Goal: Navigation & Orientation: Find specific page/section

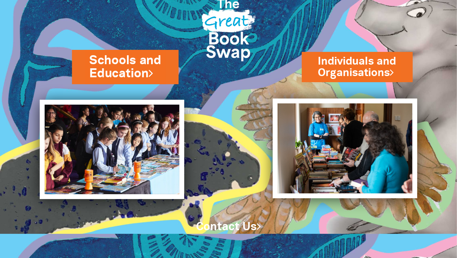
scroll to position [24, 0]
click at [135, 71] on link "Schools and Education" at bounding box center [125, 67] width 72 height 30
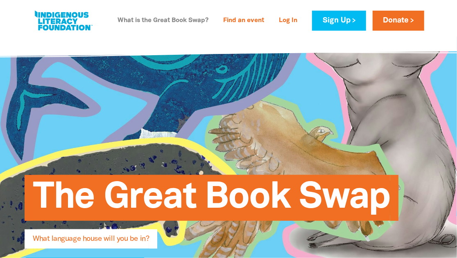
click at [165, 19] on link "What is the Great Book Swap?" at bounding box center [163, 20] width 101 height 13
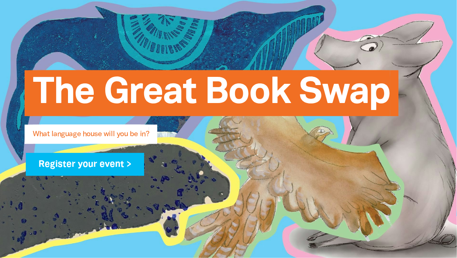
scroll to position [104, 0]
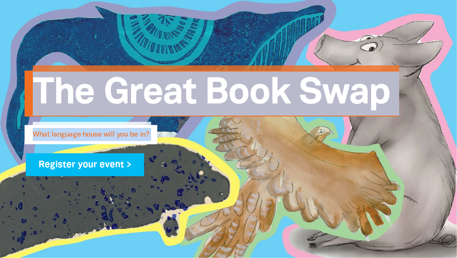
drag, startPoint x: 15, startPoint y: 34, endPoint x: 110, endPoint y: 190, distance: 182.8
click at [110, 190] on div "The Great Book Swap What language house will you be in? Register your event >" at bounding box center [228, 119] width 432 height 177
click at [112, 191] on div "The Great Book Swap What language house will you be in? Register your event >" at bounding box center [228, 119] width 432 height 177
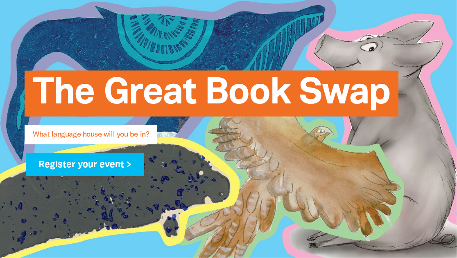
scroll to position [0, 0]
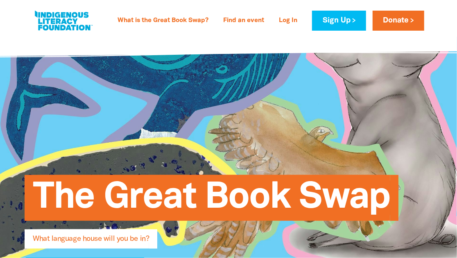
click at [64, 18] on link at bounding box center [63, 20] width 61 height 25
click at [77, 19] on link at bounding box center [63, 20] width 61 height 25
